Goal: Task Accomplishment & Management: Complete application form

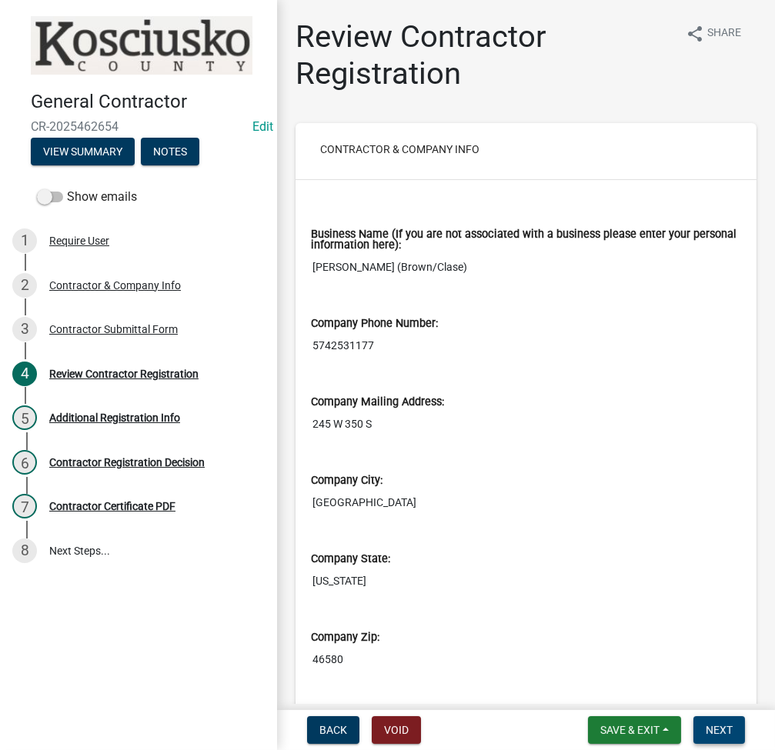
click at [727, 727] on span "Next" at bounding box center [719, 730] width 27 height 12
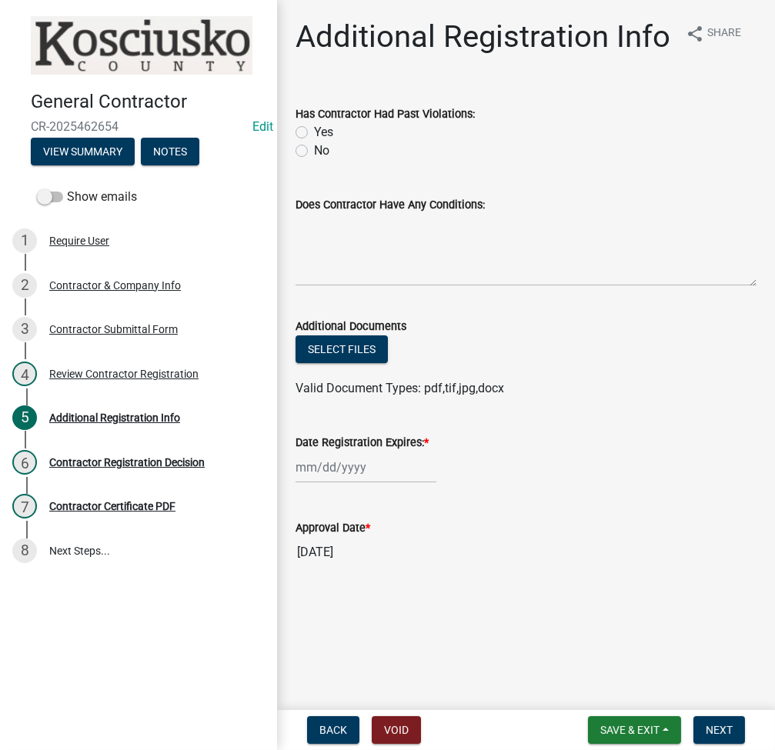
click at [314, 149] on label "No" at bounding box center [321, 151] width 15 height 18
click at [314, 149] on input "No" at bounding box center [319, 147] width 10 height 10
radio input "true"
click at [313, 462] on div at bounding box center [366, 468] width 141 height 32
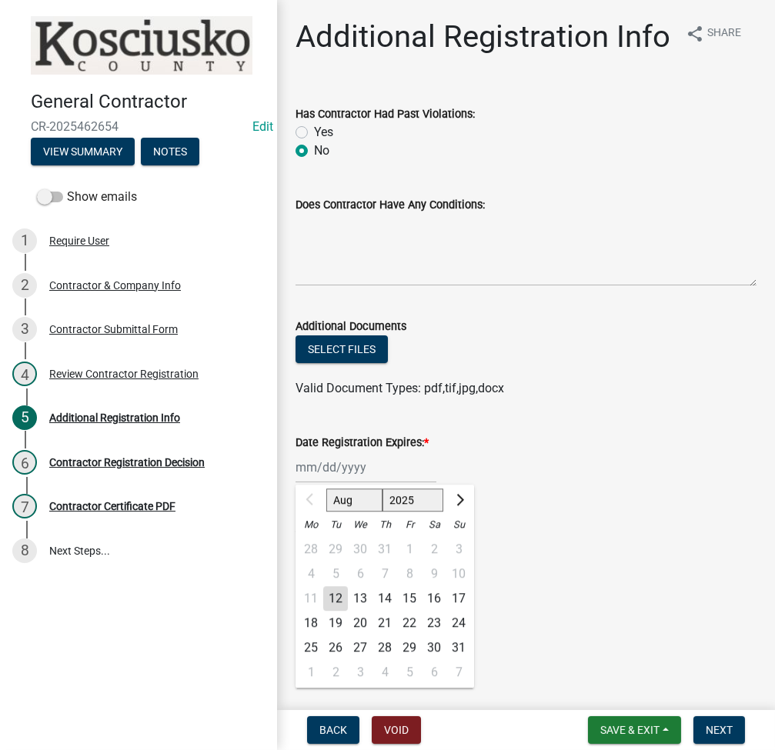
click at [396, 500] on select "2025 2026 2027 2028 2029 2030 2031 2032 2033 2034 2035 2036 2037 2038 2039 2040…" at bounding box center [414, 500] width 62 height 23
select select "2026"
click at [383, 489] on select "2025 2026 2027 2028 2029 2030 2031 2032 2033 2034 2035 2036 2037 2038 2039 2040…" at bounding box center [414, 500] width 62 height 23
click at [359, 599] on div "12" at bounding box center [360, 599] width 25 height 25
type input "08/12/2026"
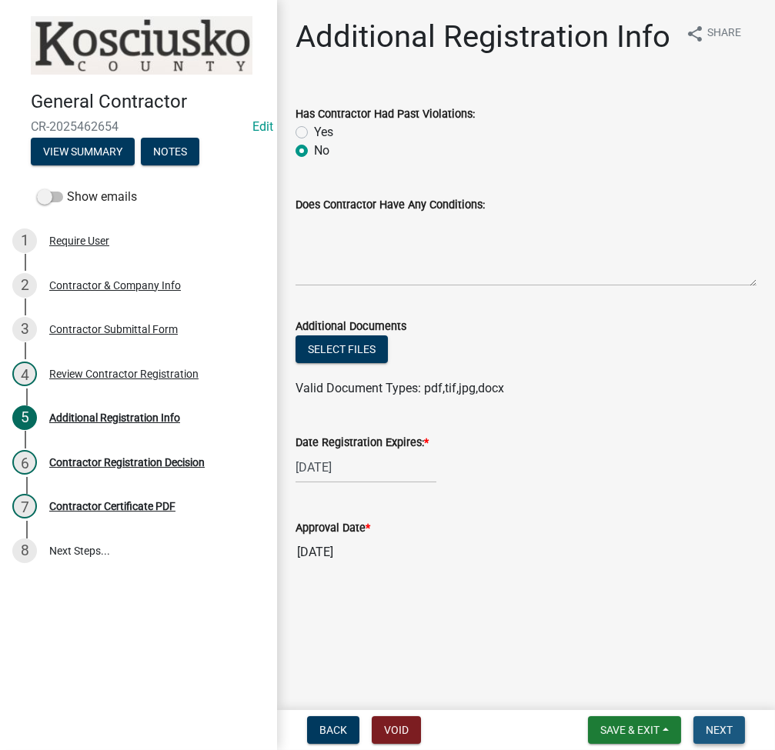
click at [721, 735] on span "Next" at bounding box center [719, 730] width 27 height 12
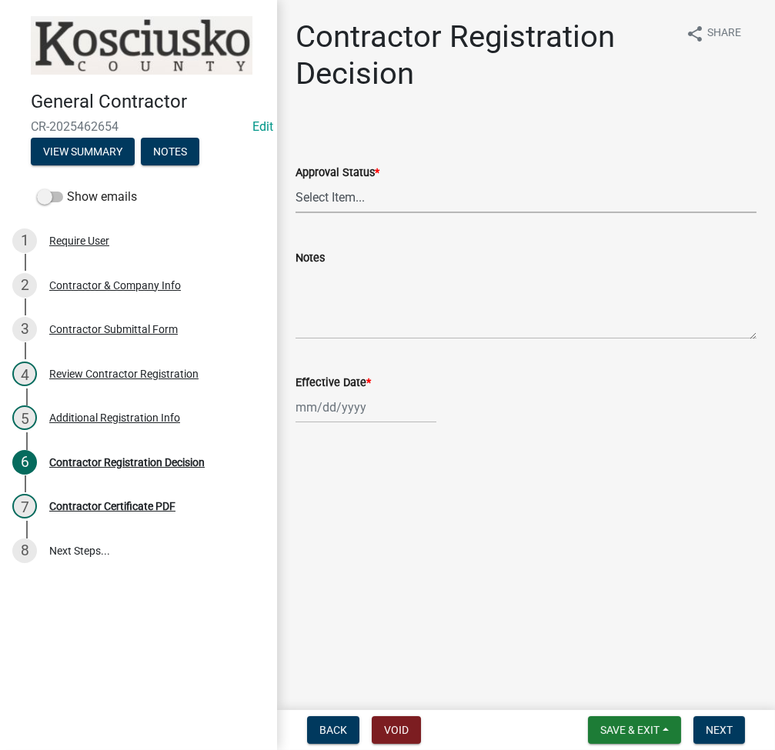
click at [368, 192] on select "Select Item... Approved Denied" at bounding box center [526, 198] width 461 height 32
click at [296, 182] on select "Select Item... Approved Denied" at bounding box center [526, 198] width 461 height 32
select select "8e4351d7-4ebf-4714-a7c9-c8187f00e083"
click at [335, 412] on div at bounding box center [366, 408] width 141 height 32
select select "8"
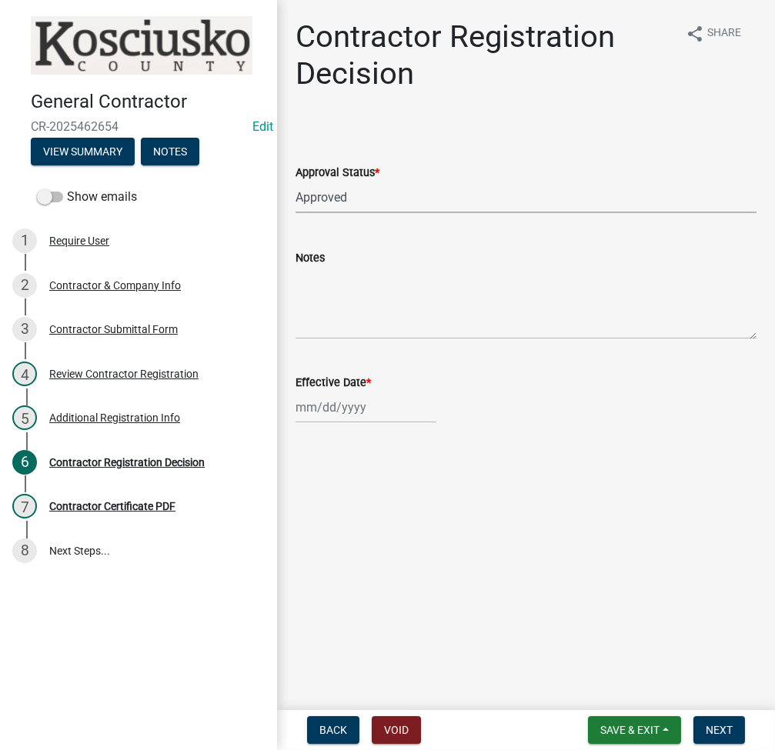
select select "2025"
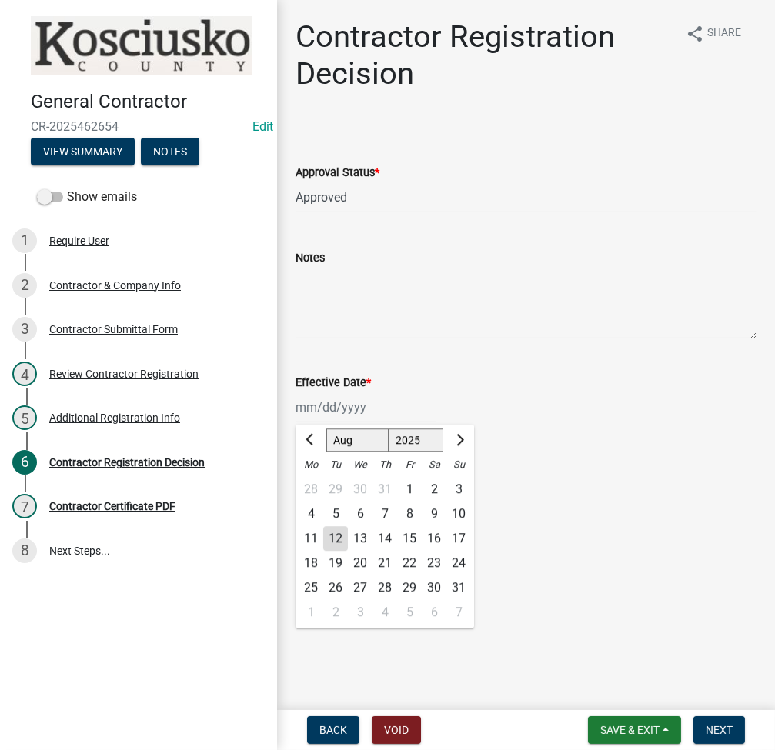
click at [335, 537] on div "12" at bounding box center [335, 538] width 25 height 25
type input "08/12/2025"
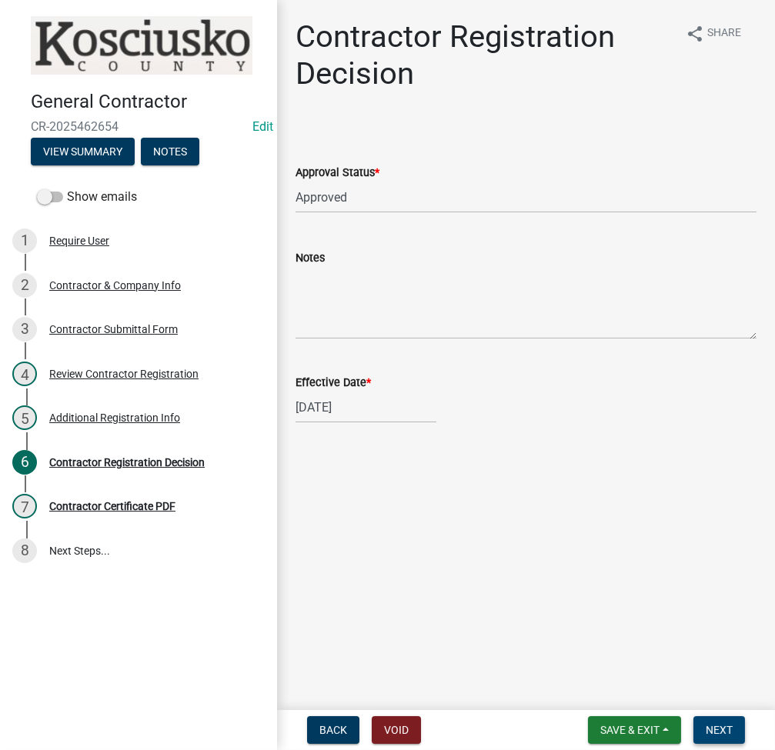
click at [707, 728] on span "Next" at bounding box center [719, 730] width 27 height 12
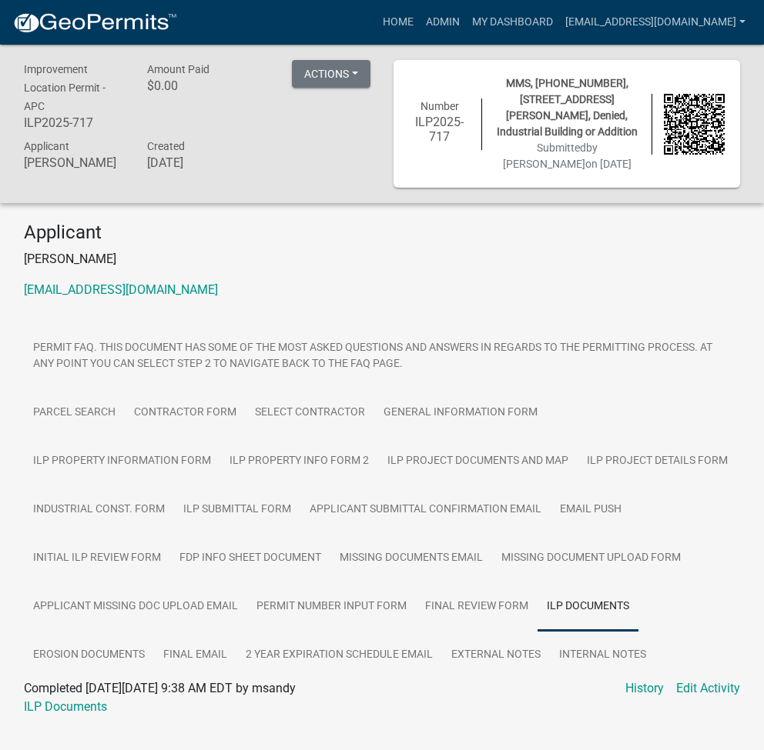
scroll to position [45, 0]
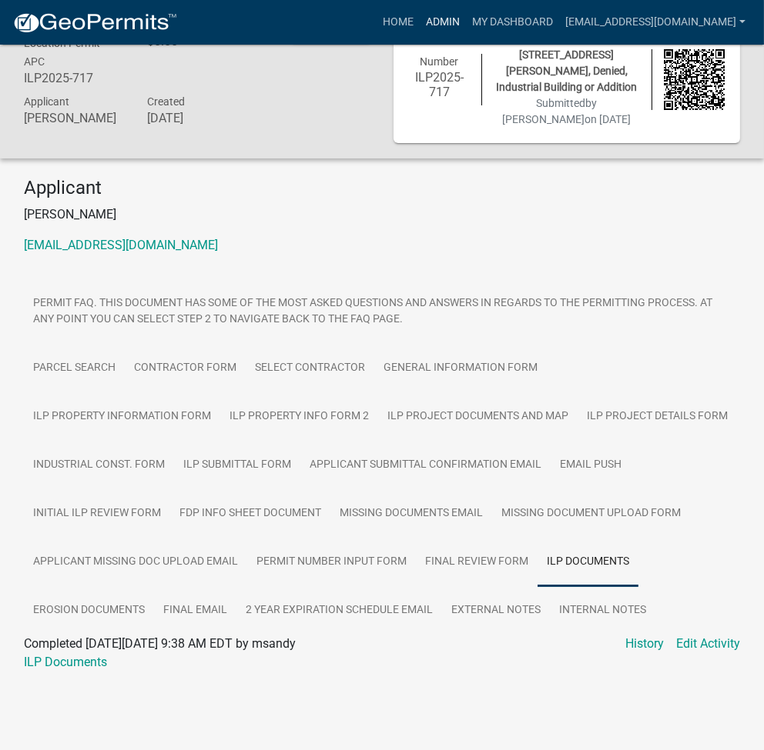
click at [466, 9] on link "Admin" at bounding box center [442, 22] width 46 height 29
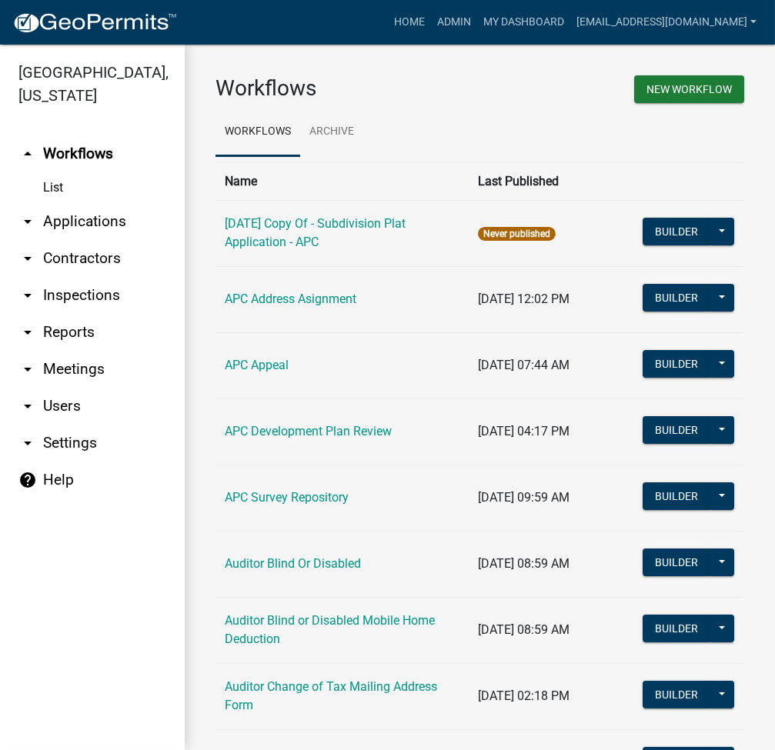
click at [96, 224] on link "arrow_drop_down Applications" at bounding box center [92, 221] width 185 height 37
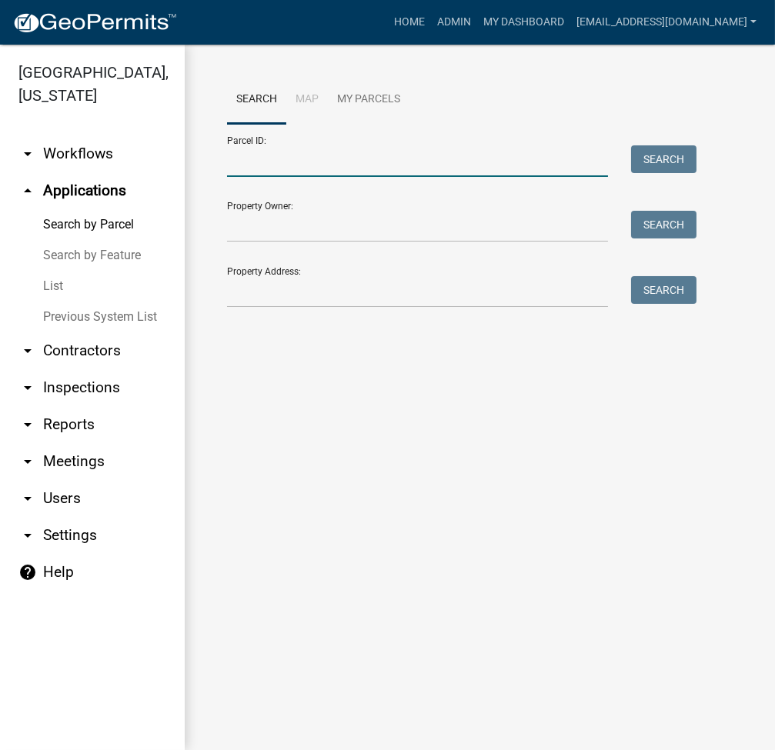
click at [344, 175] on input "Parcel ID:" at bounding box center [417, 161] width 381 height 32
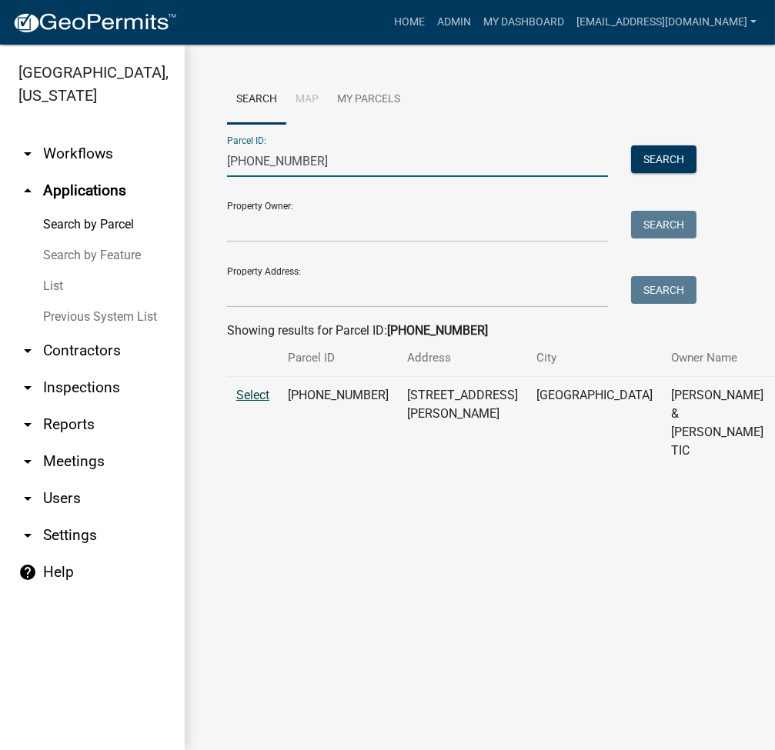
type input "[PHONE_NUMBER]"
click at [255, 403] on span "Select" at bounding box center [252, 395] width 33 height 15
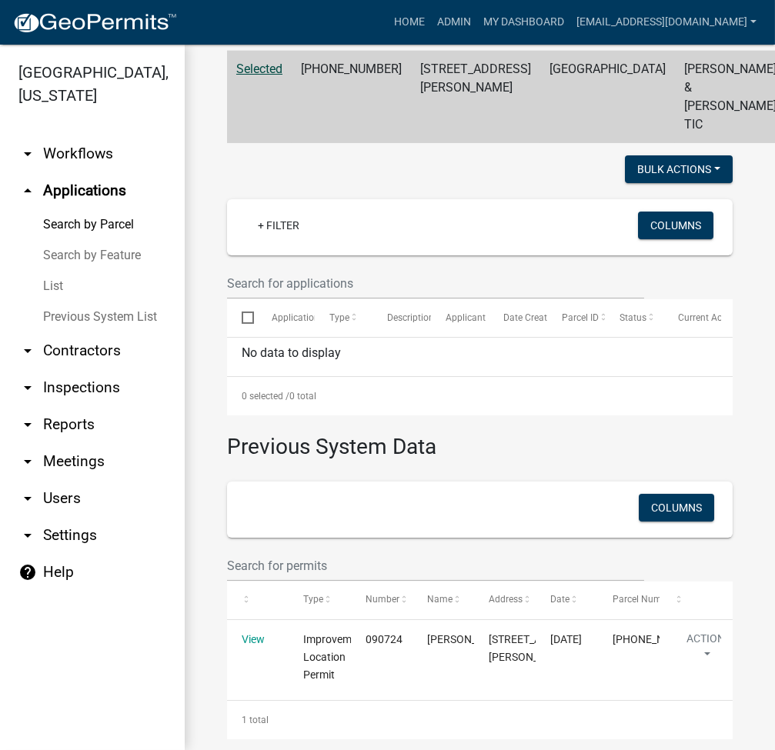
scroll to position [416, 0]
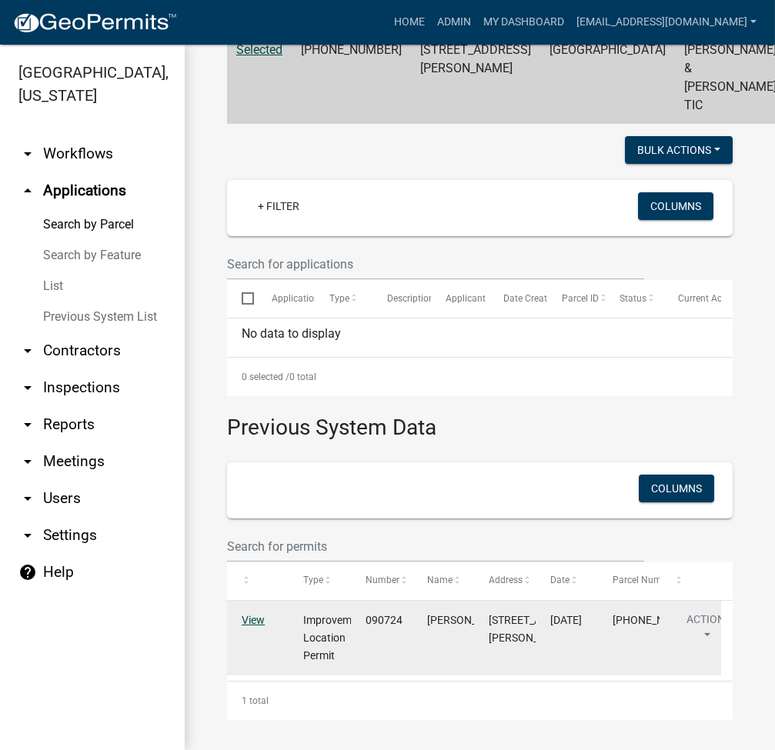
click at [249, 614] on link "View" at bounding box center [253, 620] width 23 height 12
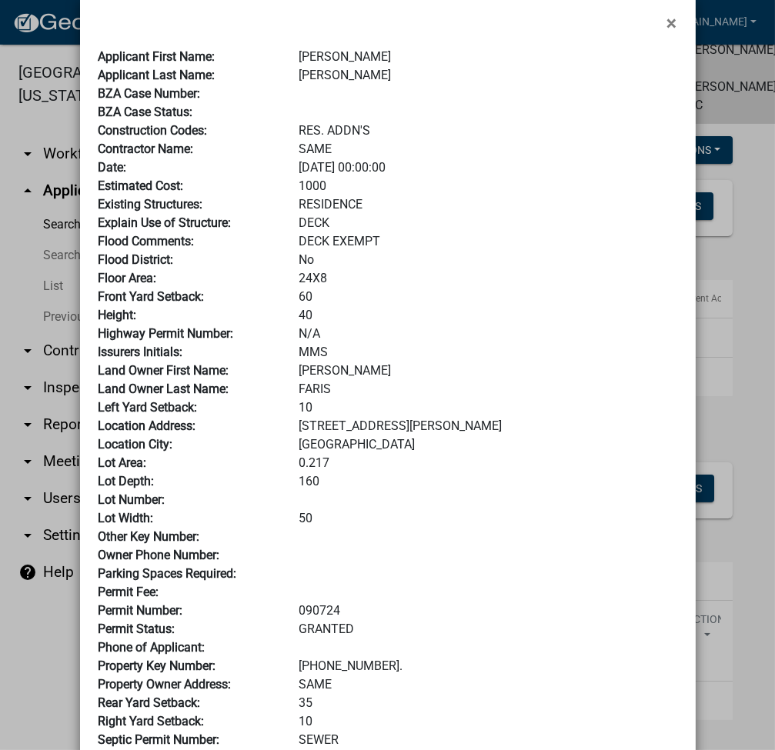
scroll to position [0, 0]
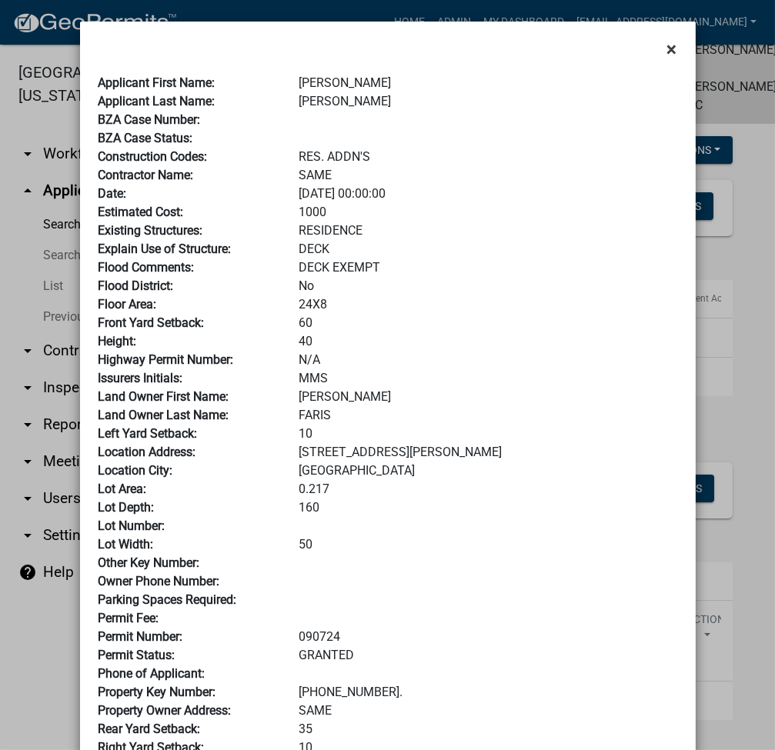
click at [668, 52] on span "×" at bounding box center [672, 49] width 10 height 22
